Goal: Task Accomplishment & Management: Complete application form

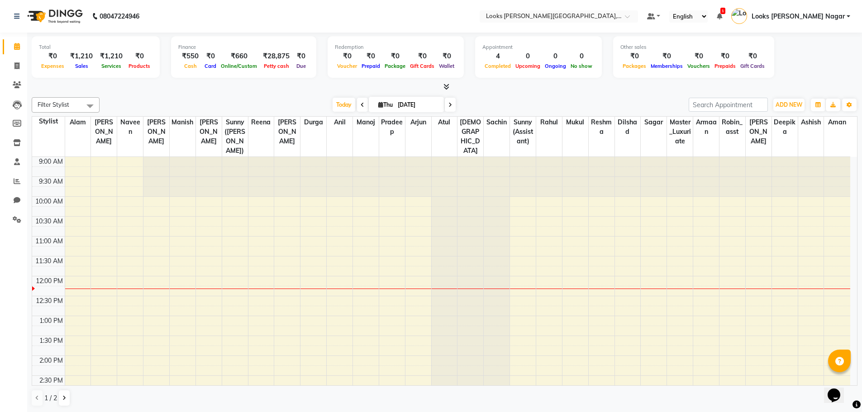
click at [448, 89] on icon at bounding box center [446, 86] width 6 height 7
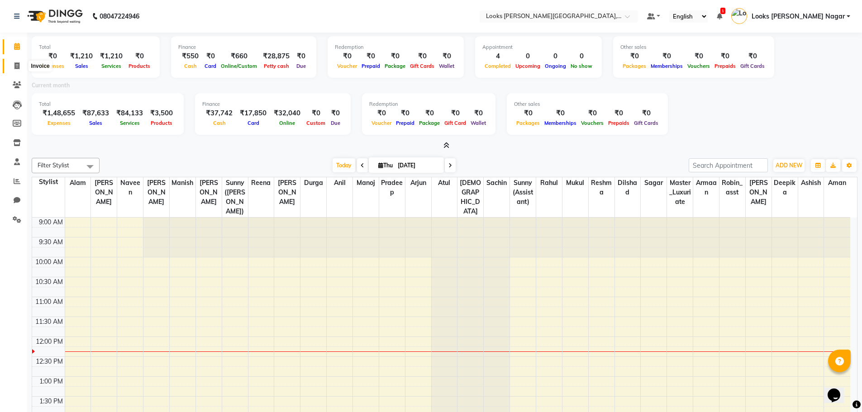
click at [17, 68] on icon at bounding box center [16, 65] width 5 height 7
select select "service"
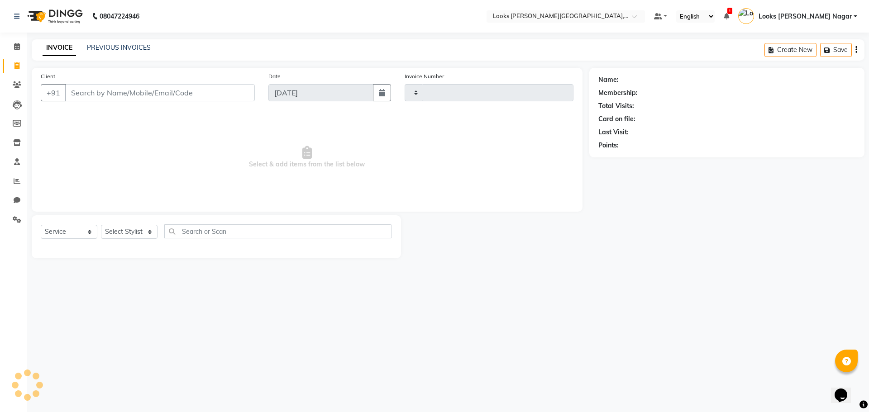
type input "3797"
select select "4327"
click at [93, 92] on input "Client" at bounding box center [160, 92] width 190 height 17
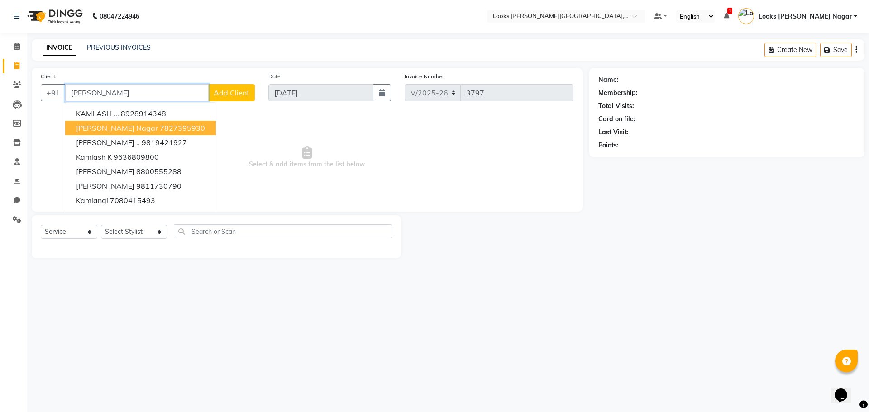
click at [194, 126] on button "[PERSON_NAME][GEOGRAPHIC_DATA]" at bounding box center [140, 128] width 151 height 14
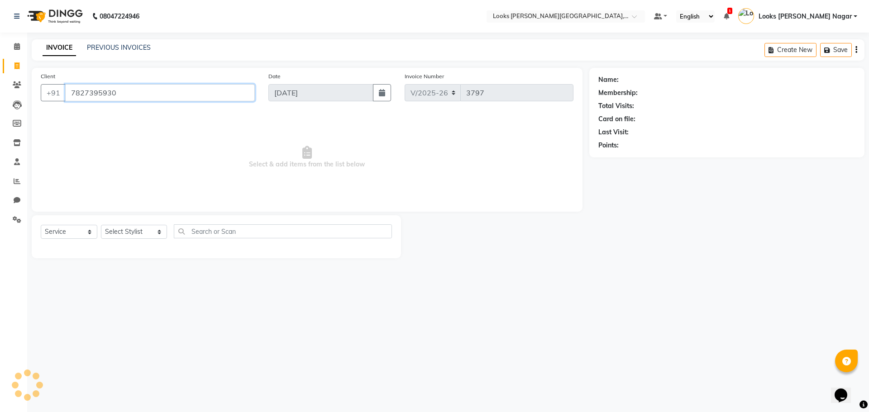
type input "7827395930"
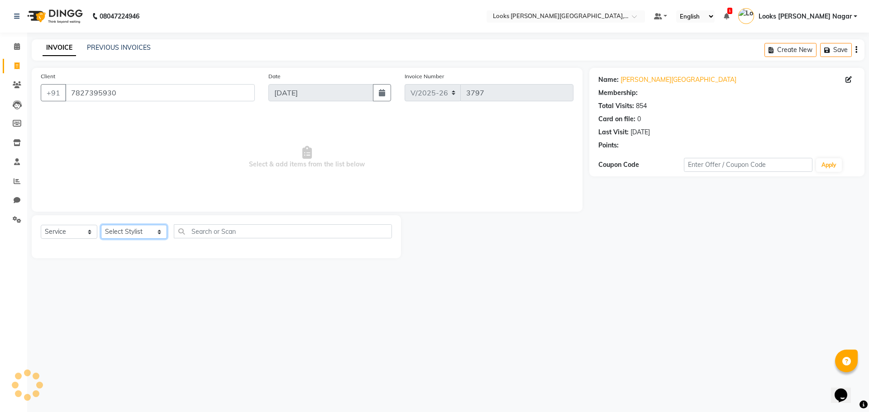
click at [137, 234] on select "Select Stylist Alam Aman [PERSON_NAME] Armaan Ashish Atul Deepika [PERSON_NAME]…" at bounding box center [134, 232] width 66 height 14
select select "1: Object"
click at [101, 225] on select "Select Stylist Alam Aman [PERSON_NAME] Armaan Ashish Atul Deepika [PERSON_NAME]…" at bounding box center [134, 232] width 66 height 14
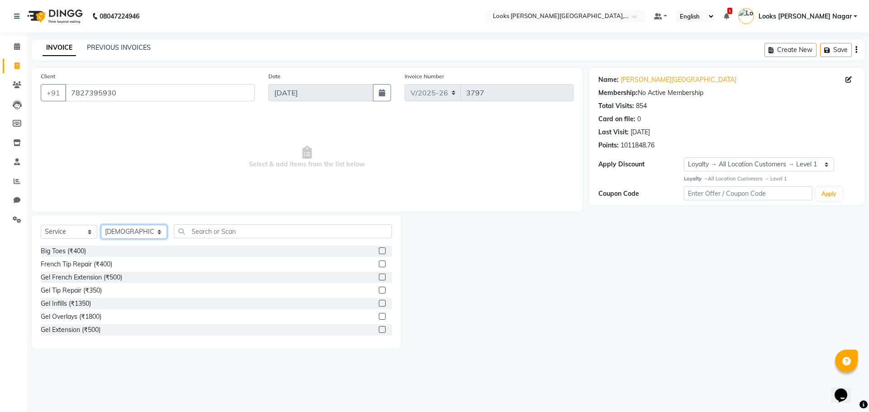
click at [129, 230] on select "Select Stylist Alam Aman [PERSON_NAME] Armaan Ashish Atul Deepika [PERSON_NAME]…" at bounding box center [134, 232] width 66 height 14
select select "23522"
click at [101, 225] on select "Select Stylist Alam Aman [PERSON_NAME] Armaan Ashish Atul Deepika [PERSON_NAME]…" at bounding box center [134, 232] width 66 height 14
click at [188, 232] on input "text" at bounding box center [283, 231] width 218 height 14
type input "cut"
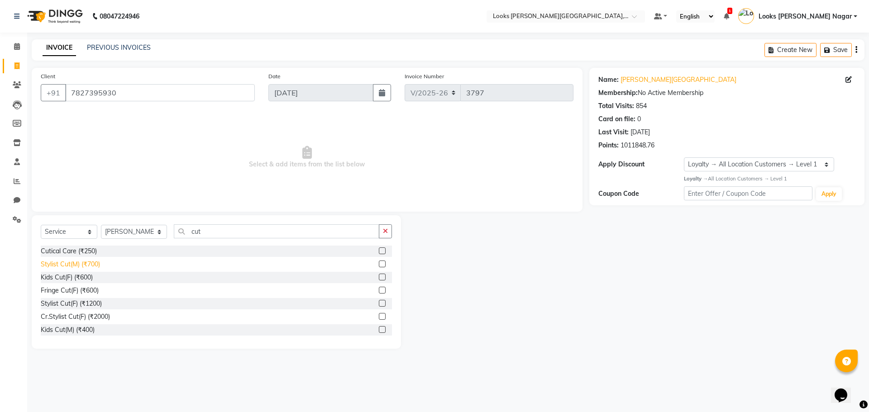
click at [70, 262] on div "Stylist Cut(M) (₹700)" at bounding box center [70, 265] width 59 height 10
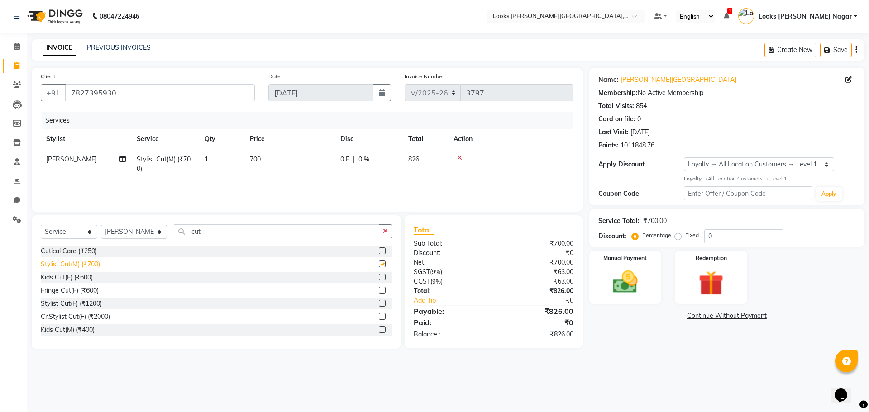
checkbox input "false"
click at [302, 162] on td "700" at bounding box center [289, 164] width 91 height 30
select select "23522"
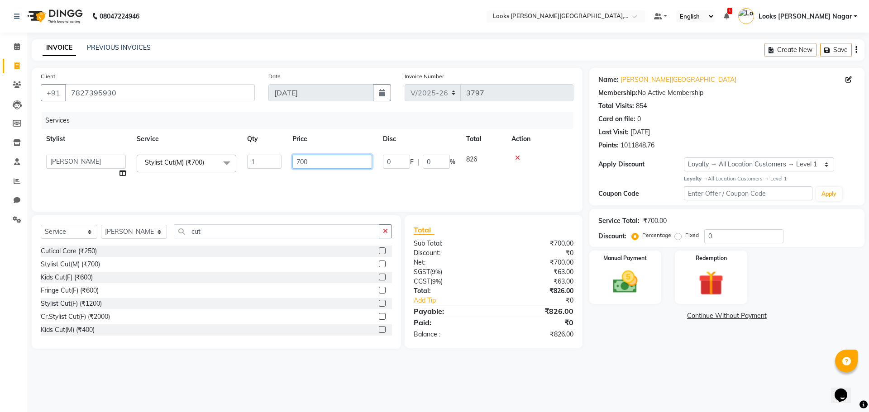
drag, startPoint x: 317, startPoint y: 161, endPoint x: 264, endPoint y: 160, distance: 53.4
click at [265, 160] on tr "Alam Aman [PERSON_NAME] Armaan Ashish Atul Deepika Deepu Dilshad Durga [PERSON_…" at bounding box center [307, 166] width 533 height 34
type input "466"
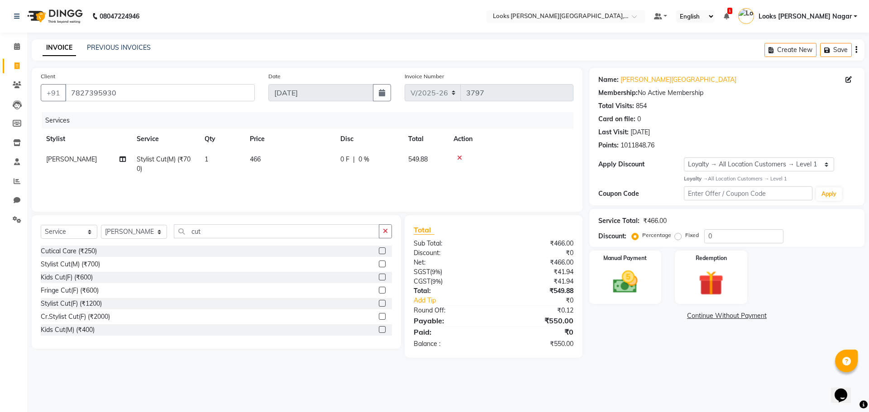
click at [674, 363] on div "08047224946 Select Location × Looks [PERSON_NAME][GEOGRAPHIC_DATA], [GEOGRAPHIC…" at bounding box center [434, 206] width 869 height 412
click at [663, 294] on div "Manual Payment Redemption" at bounding box center [726, 278] width 289 height 54
click at [628, 294] on img at bounding box center [625, 282] width 42 height 30
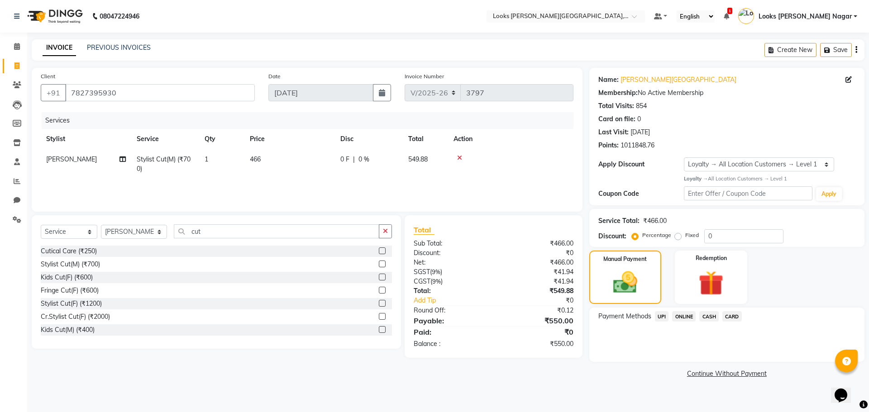
click at [665, 316] on span "UPI" at bounding box center [662, 316] width 14 height 10
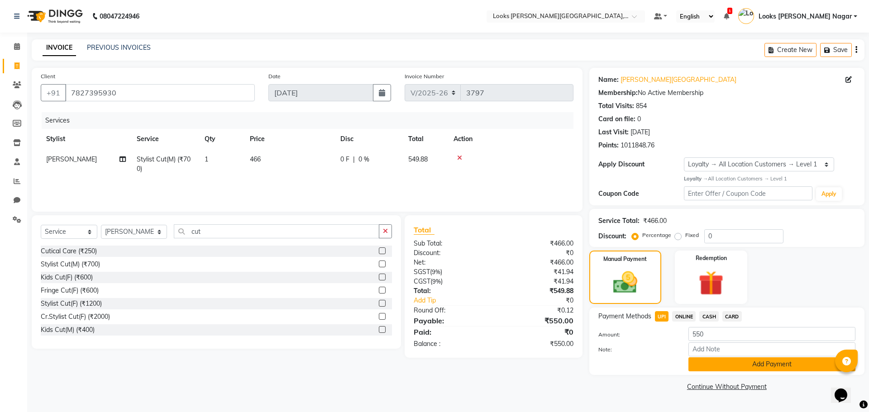
click at [712, 365] on button "Add Payment" at bounding box center [771, 364] width 167 height 14
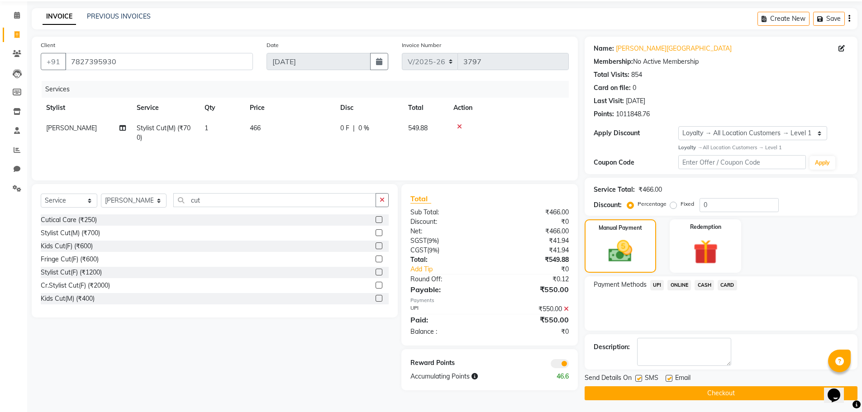
scroll to position [33, 0]
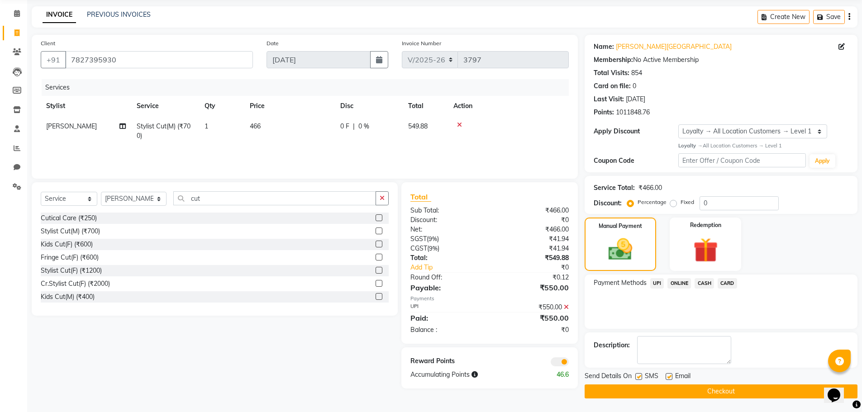
click at [712, 394] on button "Checkout" at bounding box center [721, 392] width 273 height 14
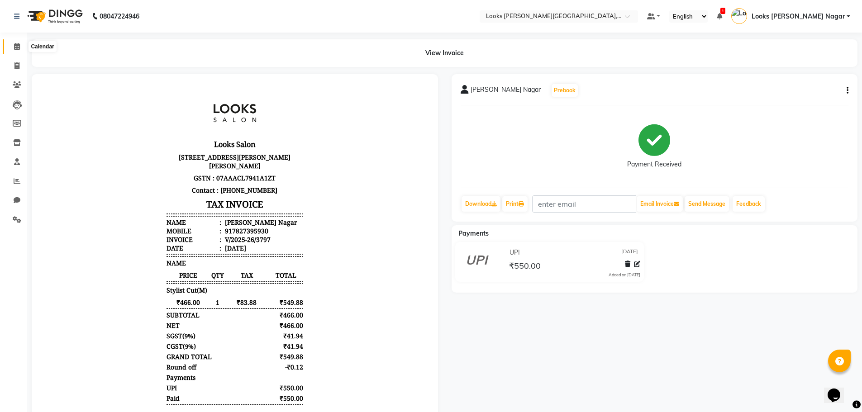
click at [16, 44] on icon at bounding box center [17, 46] width 6 height 7
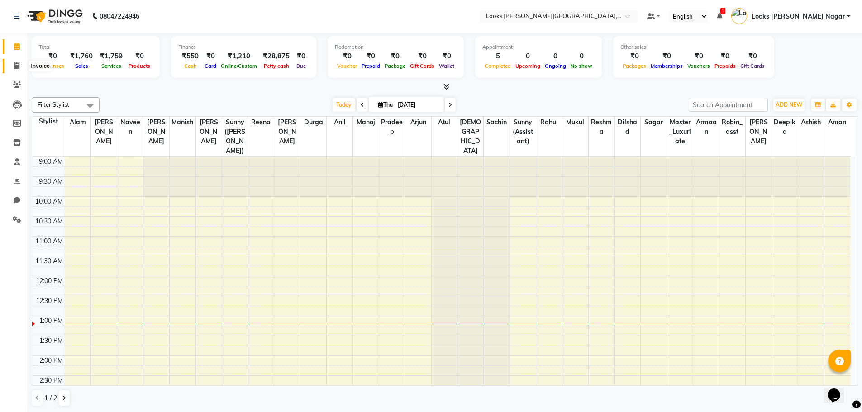
click at [18, 67] on icon at bounding box center [16, 65] width 5 height 7
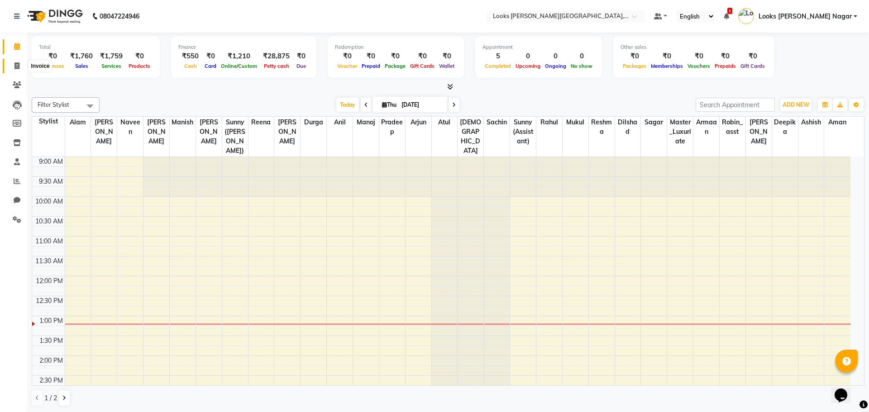
select select "4327"
select select "service"
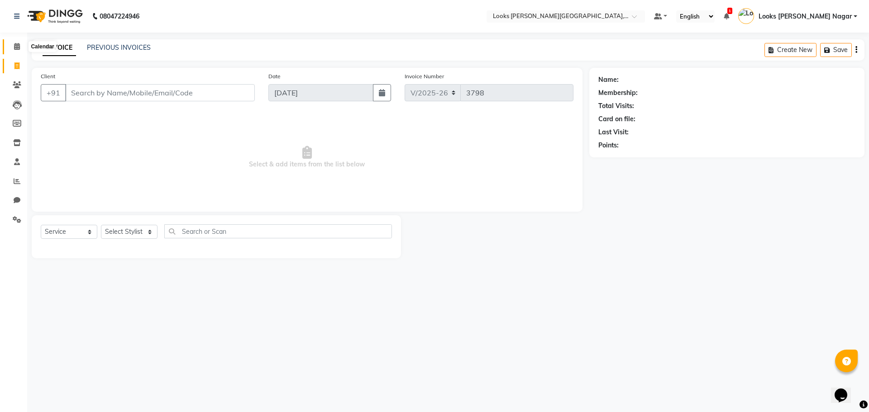
click at [16, 47] on icon at bounding box center [17, 46] width 6 height 7
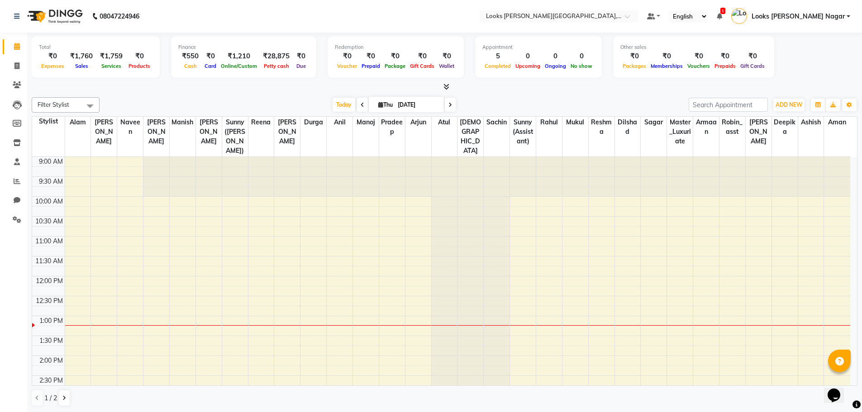
click at [835, 75] on div "Total ₹0 Expenses ₹1,760 Sales ₹1,759 Services ₹0 Products Finance ₹550 Cash ₹0…" at bounding box center [445, 58] width 826 height 44
click at [23, 65] on span at bounding box center [17, 66] width 16 height 10
select select "service"
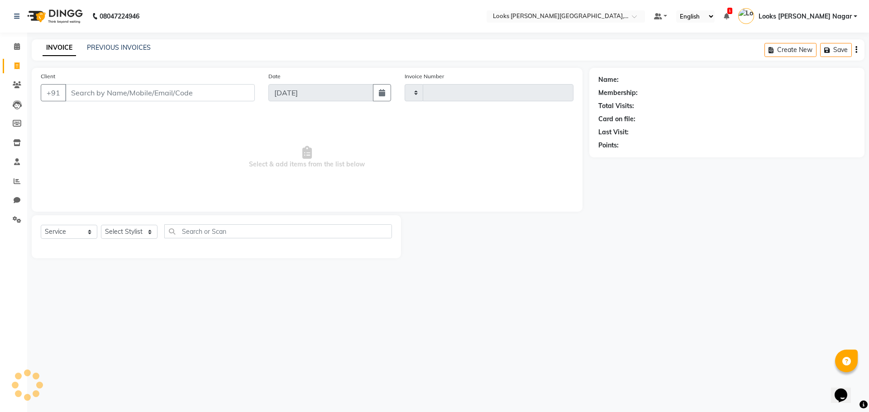
type input "3798"
select select "4327"
click at [199, 89] on input "Client" at bounding box center [160, 92] width 190 height 17
click at [104, 94] on input "kam la" at bounding box center [136, 92] width 143 height 17
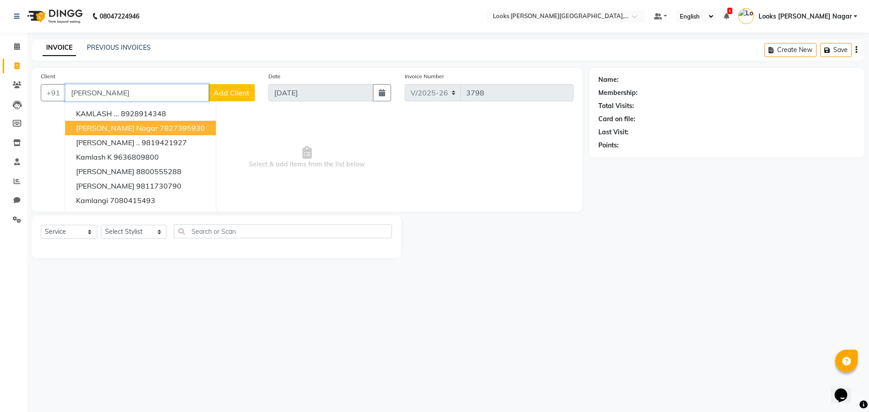
click at [130, 126] on span "[PERSON_NAME] Nagar" at bounding box center [117, 128] width 82 height 9
type input "7827395930"
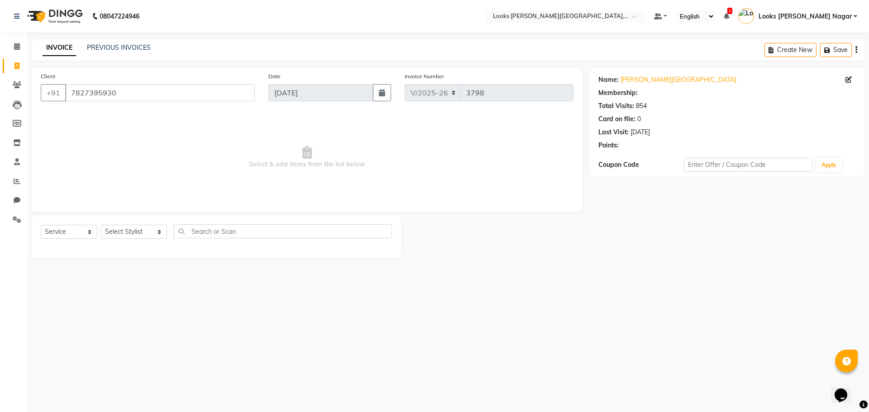
select select "1: Object"
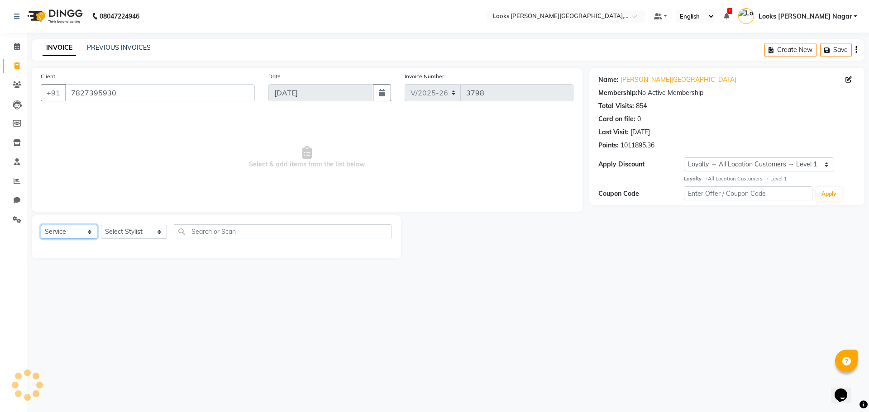
click at [62, 230] on select "Select Service Product Membership Package Voucher Prepaid Gift Card" at bounding box center [69, 232] width 57 height 14
select select "product"
click at [41, 225] on select "Select Service Product Membership Package Voucher Prepaid Gift Card" at bounding box center [69, 232] width 57 height 14
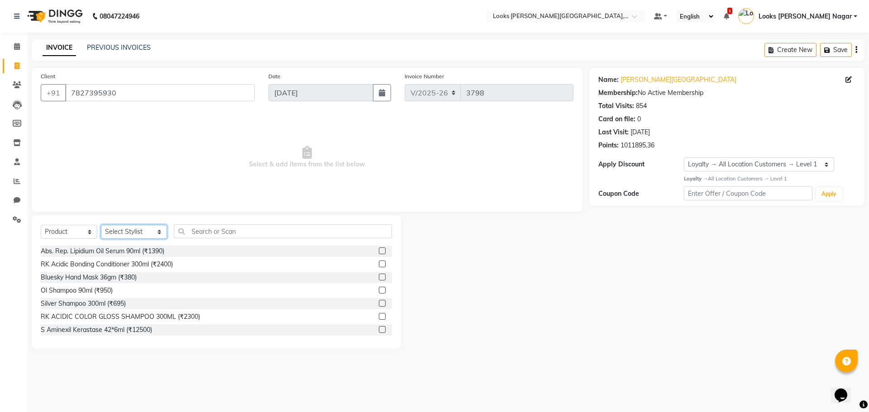
select select "23518"
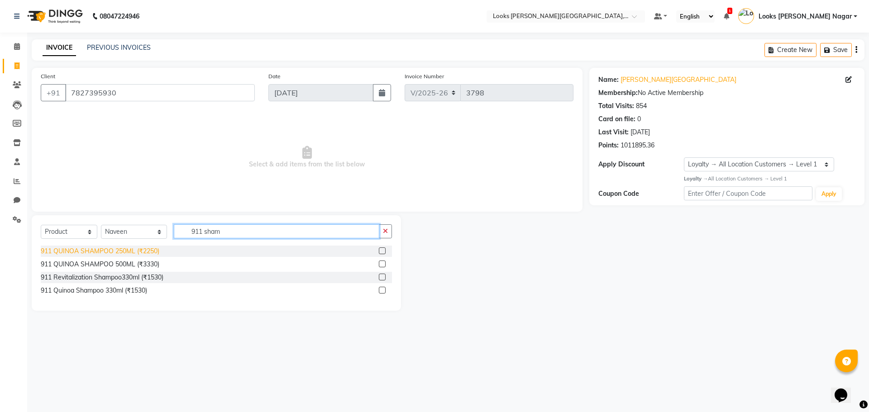
type input "911 sham"
click at [94, 249] on div "911 QUINOA SHAMPOO 250ML (₹2250)" at bounding box center [100, 252] width 119 height 10
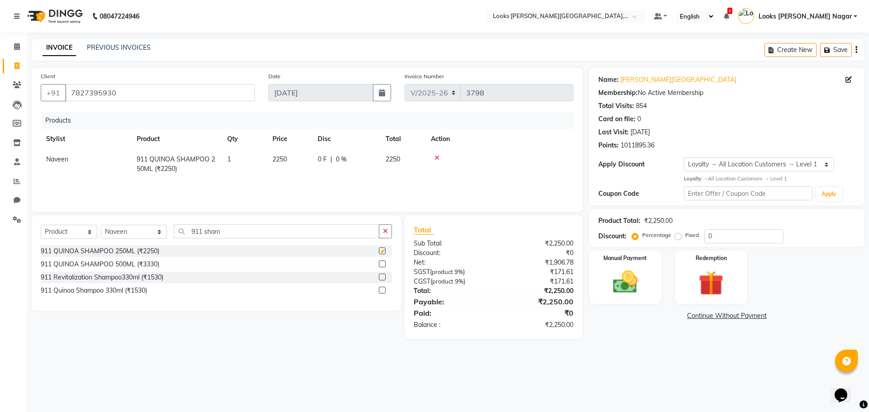
checkbox input "false"
drag, startPoint x: 232, startPoint y: 229, endPoint x: 195, endPoint y: 230, distance: 36.2
click at [195, 230] on input "911 sham" at bounding box center [276, 231] width 205 height 14
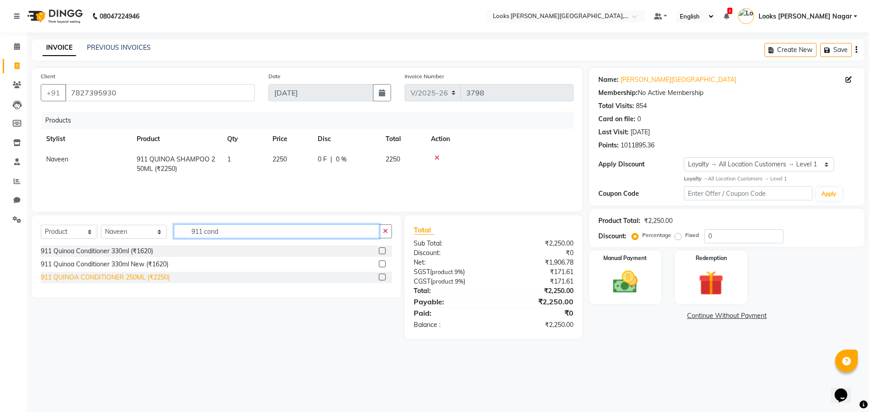
type input "911 cond"
click at [112, 279] on div "911 QUINOA CONDITIONER 250ML (₹2250)" at bounding box center [105, 278] width 129 height 10
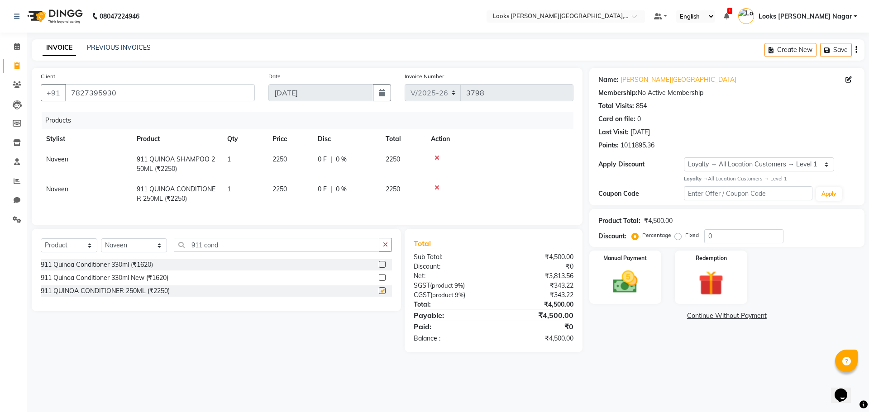
checkbox input "false"
click at [615, 297] on img at bounding box center [625, 282] width 42 height 30
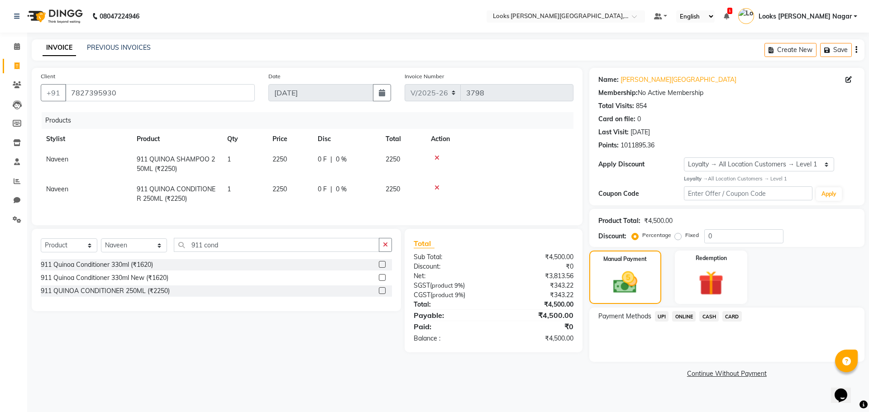
click at [657, 314] on span "UPI" at bounding box center [662, 316] width 14 height 10
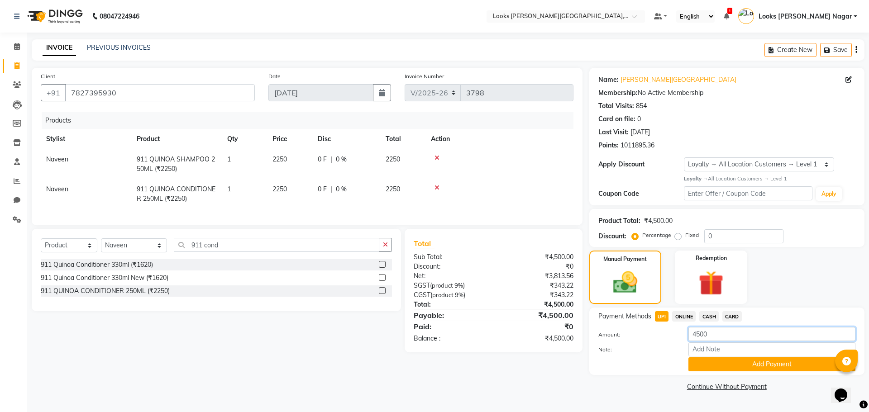
drag, startPoint x: 715, startPoint y: 332, endPoint x: 643, endPoint y: 355, distance: 76.0
click at [643, 355] on div "Amount: 4500 Note: Add Payment" at bounding box center [726, 349] width 257 height 44
type input "2500"
click at [734, 365] on button "Add Payment" at bounding box center [771, 364] width 167 height 14
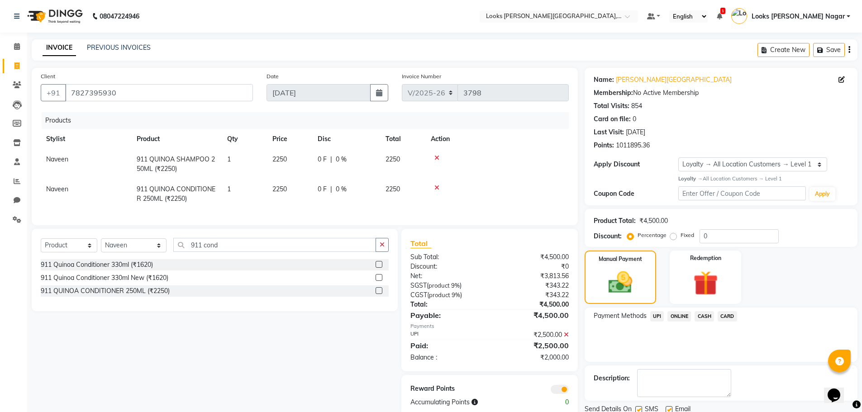
click at [712, 315] on span "CASH" at bounding box center [704, 316] width 19 height 10
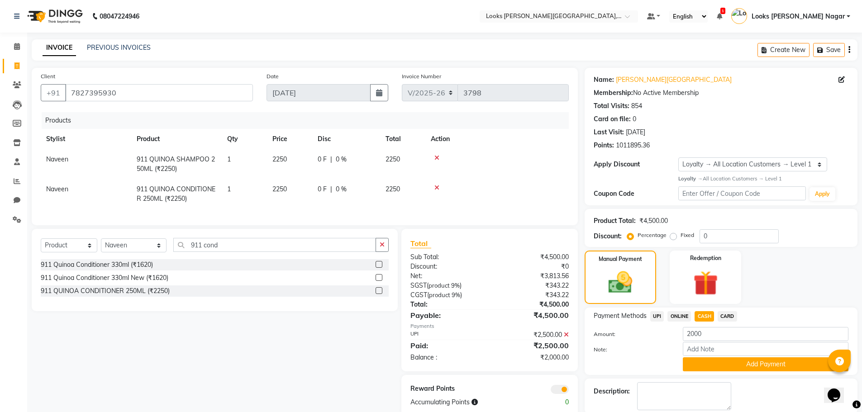
drag, startPoint x: 713, startPoint y: 366, endPoint x: 706, endPoint y: 365, distance: 7.3
click at [711, 363] on button "Add Payment" at bounding box center [766, 364] width 166 height 14
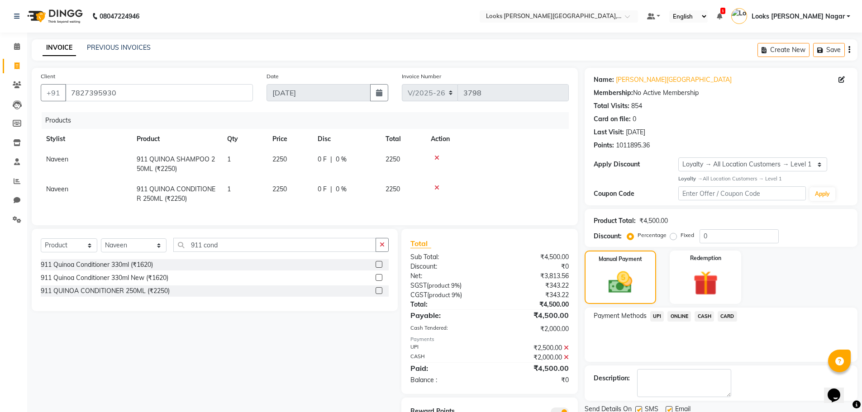
scroll to position [47, 0]
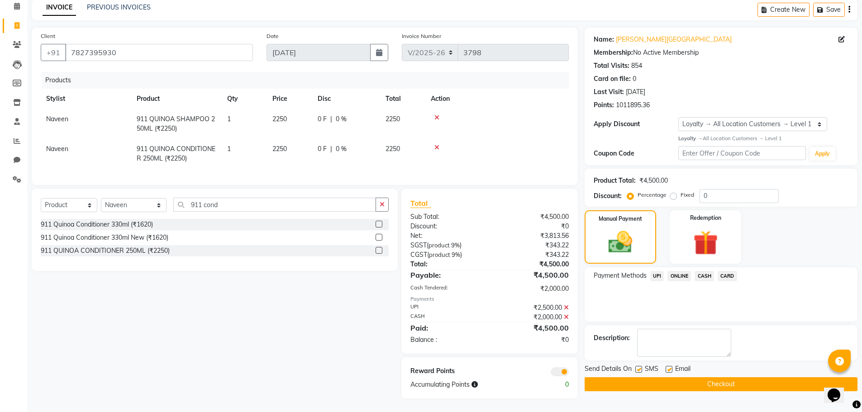
click at [641, 366] on label at bounding box center [638, 369] width 7 height 7
click at [641, 367] on input "checkbox" at bounding box center [638, 370] width 6 height 6
checkbox input "false"
click at [649, 381] on button "Checkout" at bounding box center [721, 384] width 273 height 14
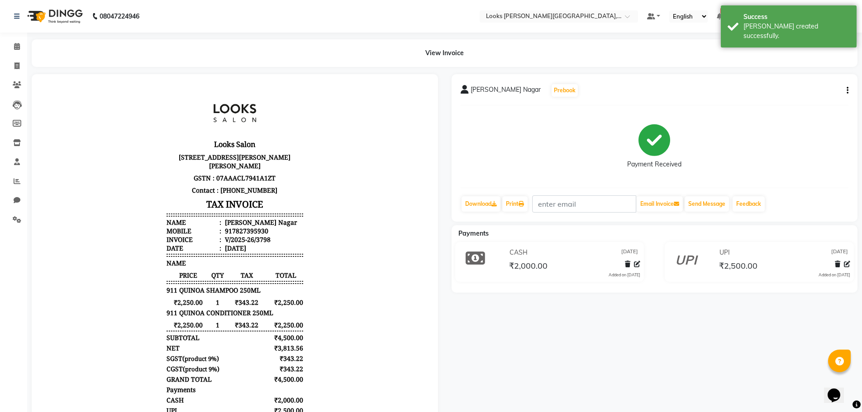
click at [15, 37] on div "Calendar Invoice Clients Leads Members Inventory Staff Reports Chat Settings Co…" at bounding box center [61, 251] width 122 height 450
click at [15, 40] on link "Calendar" at bounding box center [14, 46] width 22 height 15
